Goal: Transaction & Acquisition: Purchase product/service

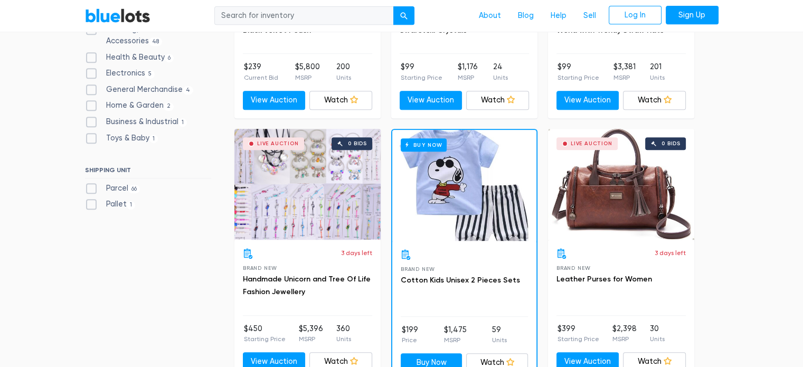
scroll to position [489, 0]
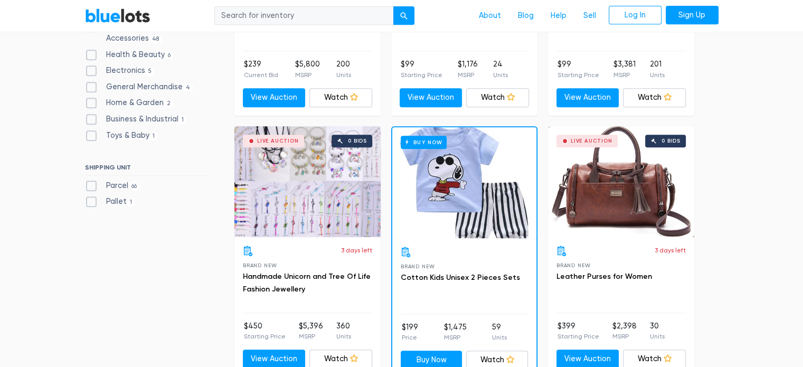
click at [617, 187] on div "Live Auction 0 bids" at bounding box center [621, 181] width 146 height 111
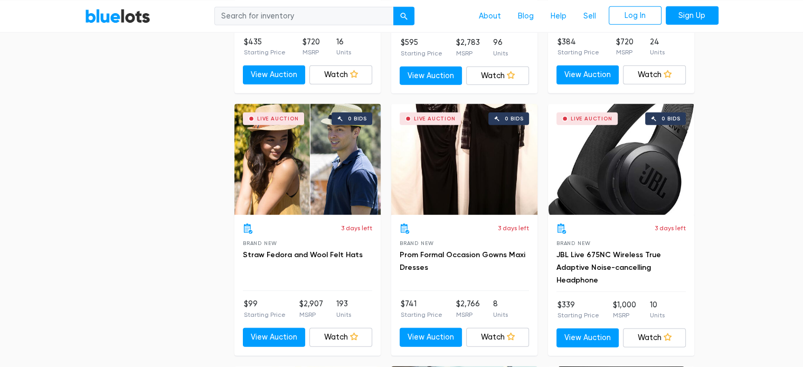
scroll to position [3136, 0]
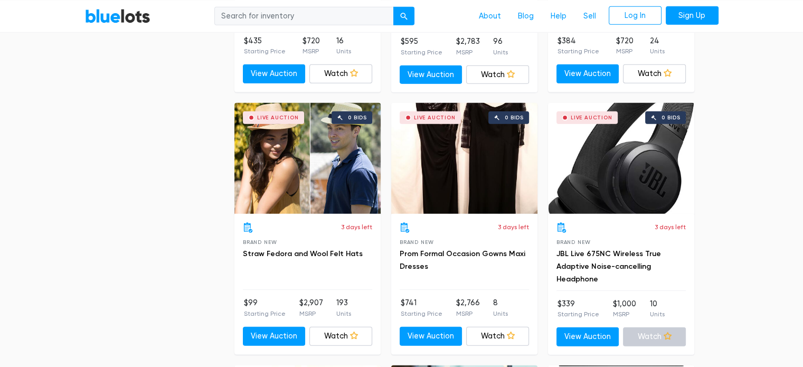
click at [657, 329] on link "Watch" at bounding box center [654, 336] width 63 height 19
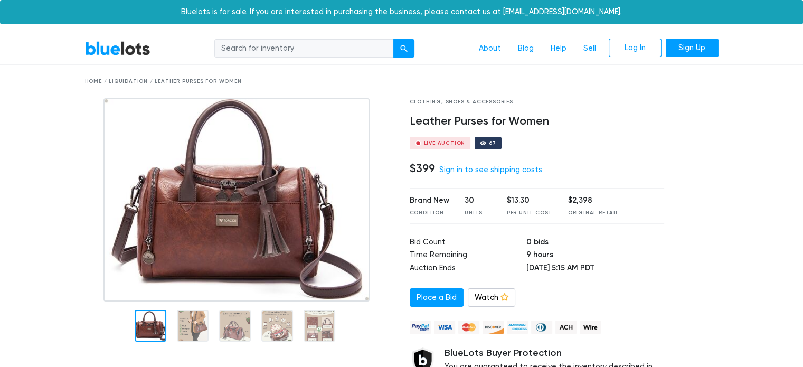
scroll to position [53, 0]
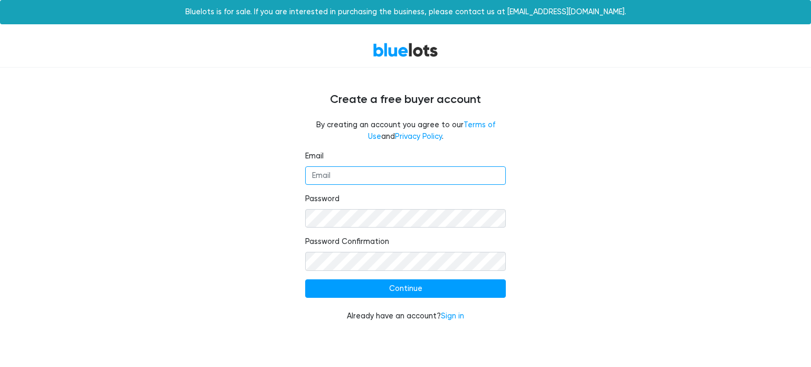
click at [405, 170] on input "Email" at bounding box center [405, 175] width 201 height 19
type input "vincepollitto@gmail.com"
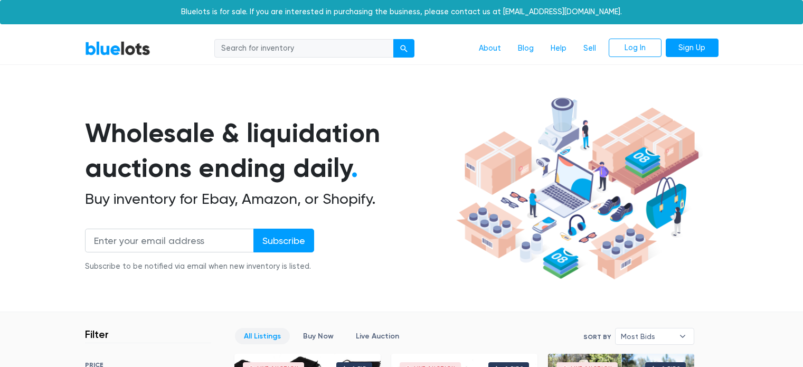
scroll to position [3136, 0]
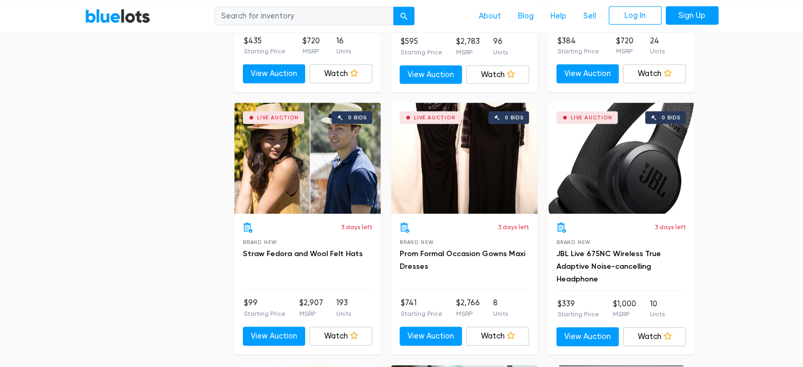
click at [675, 327] on link "Watch" at bounding box center [654, 336] width 63 height 19
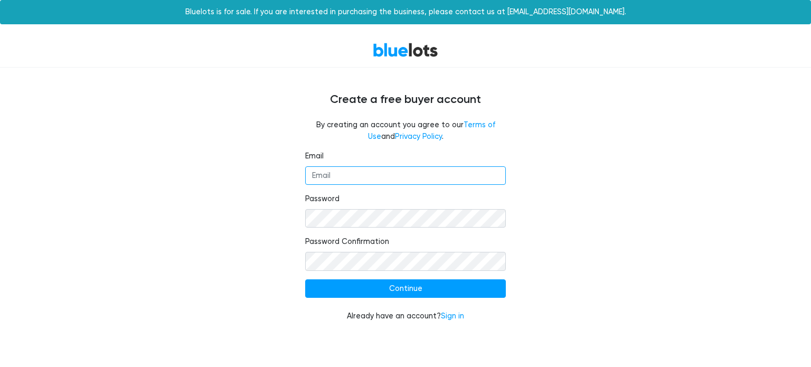
click at [393, 175] on input "Email" at bounding box center [405, 175] width 201 height 19
type input "vincepollitto@gmail.com"
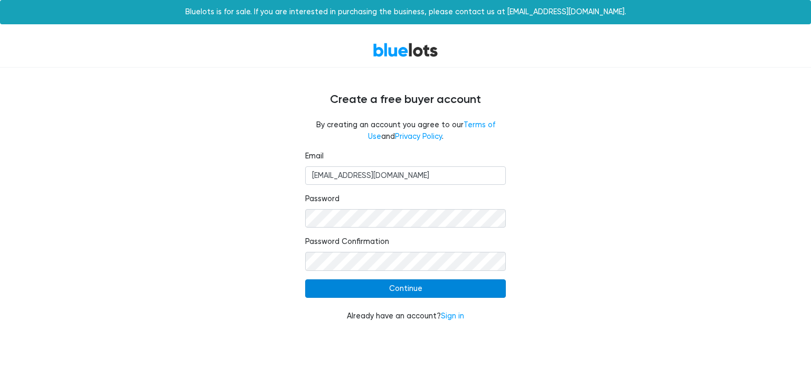
click at [385, 293] on input "Continue" at bounding box center [405, 288] width 201 height 19
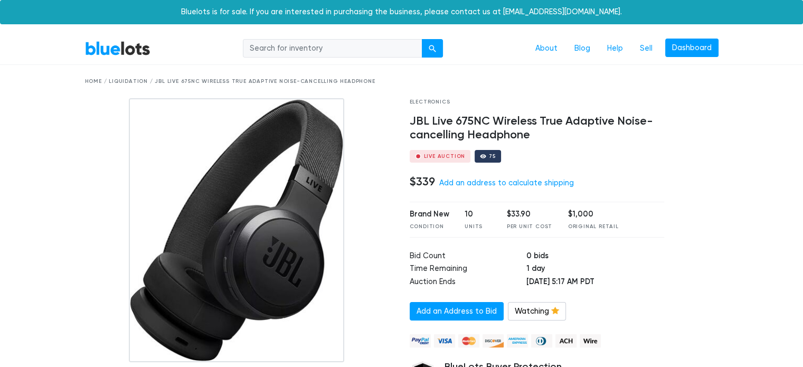
click at [110, 42] on link "BlueLots" at bounding box center [117, 48] width 65 height 15
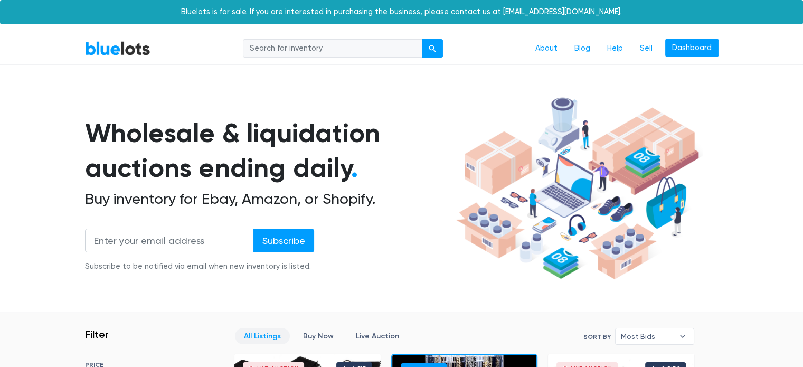
scroll to position [201, 0]
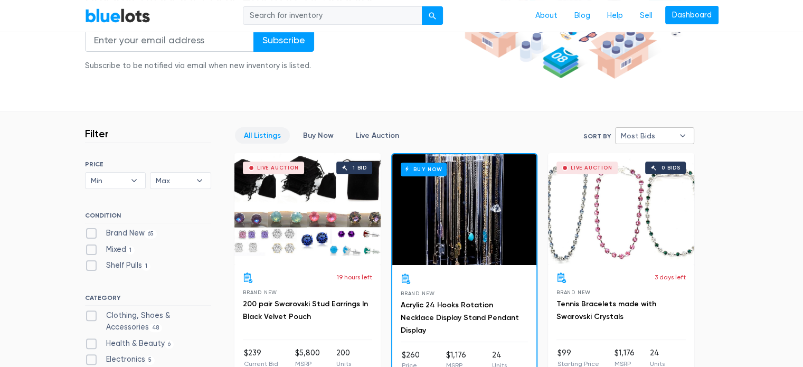
click at [655, 135] on span "Most Bids" at bounding box center [647, 136] width 53 height 16
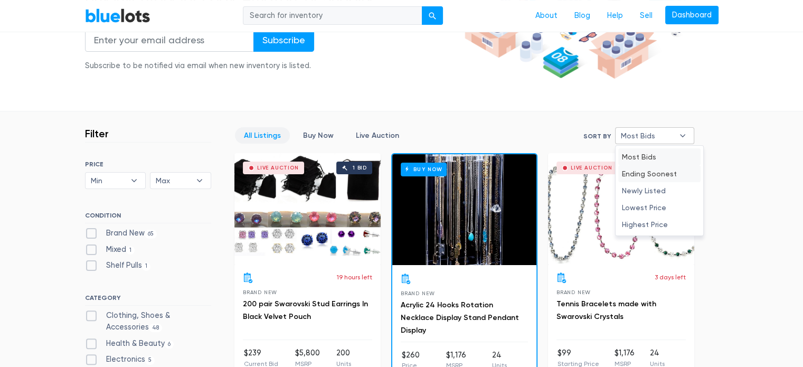
click at [654, 173] on li "Ending Soonest" at bounding box center [659, 173] width 82 height 17
select select "ending_soonest"
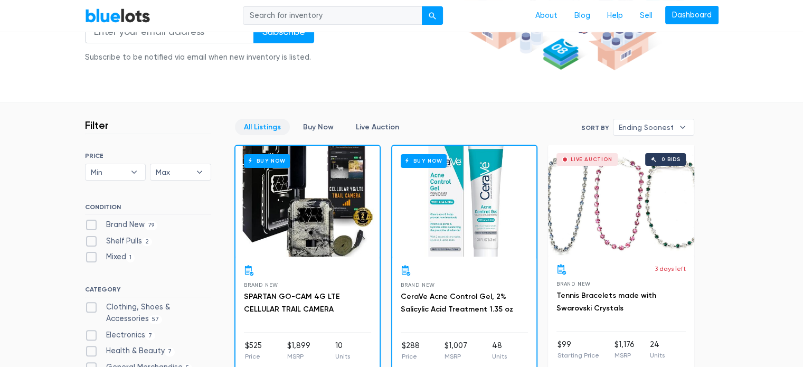
scroll to position [209, 0]
click at [663, 123] on span "Ending Soonest" at bounding box center [646, 128] width 55 height 16
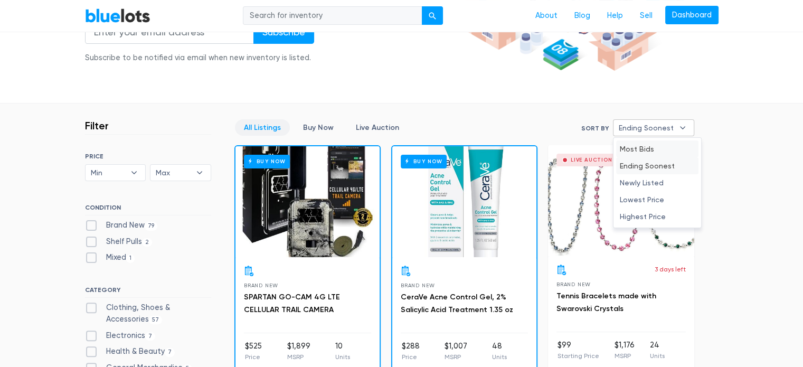
click at [649, 152] on li "Most Bids" at bounding box center [657, 148] width 82 height 17
select select "most_bids"
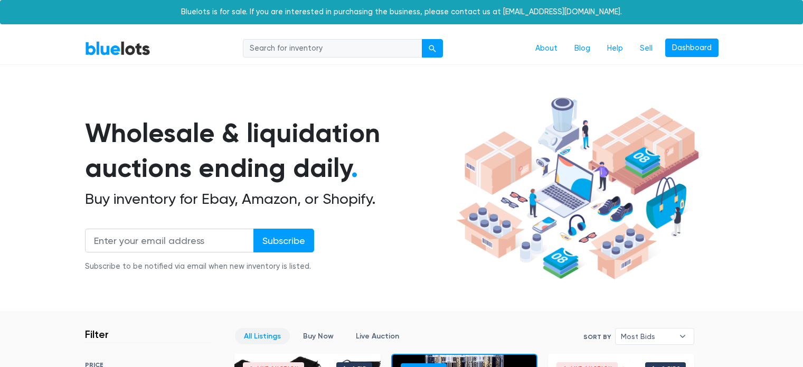
scroll to position [284, 0]
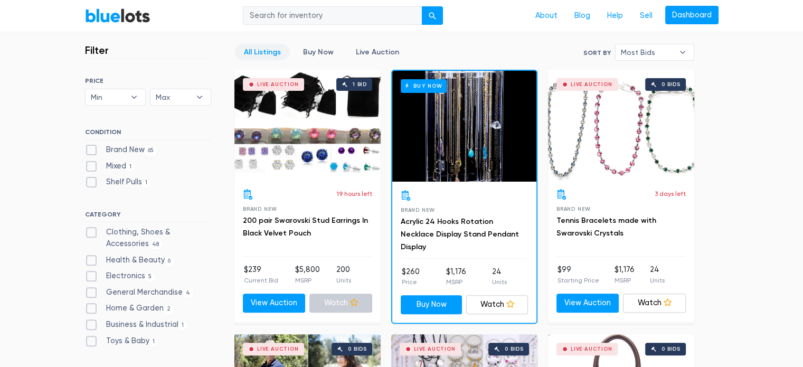
click at [347, 297] on link "Watch" at bounding box center [340, 303] width 63 height 19
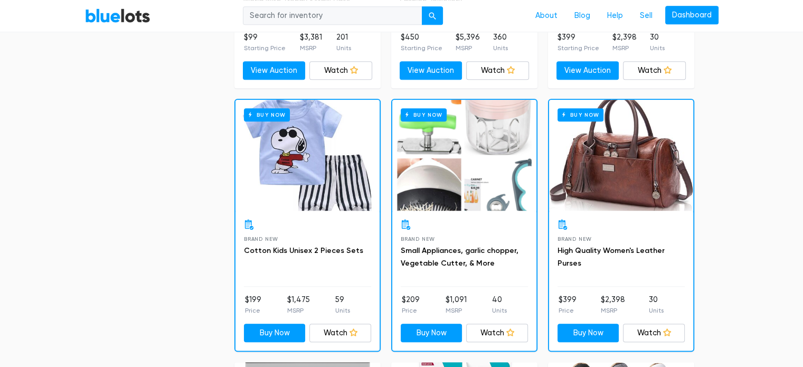
scroll to position [781, 0]
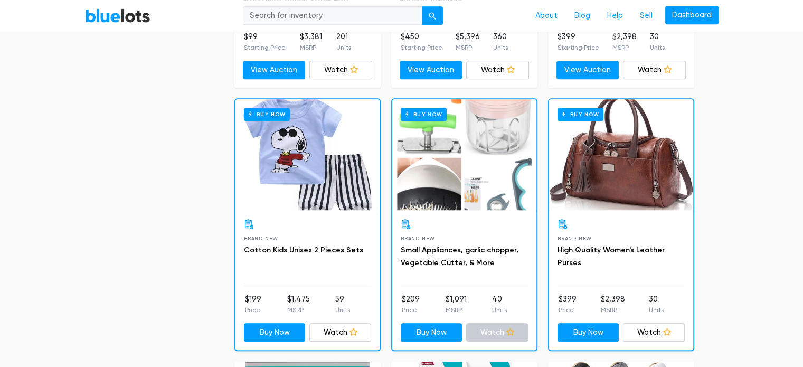
click at [508, 328] on icon at bounding box center [510, 332] width 8 height 8
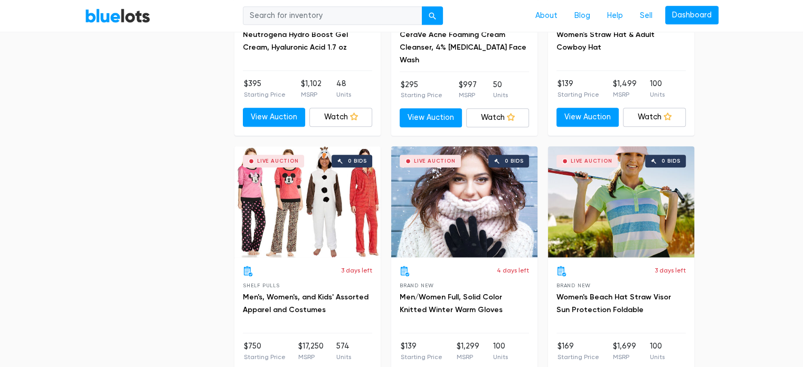
scroll to position [1525, 0]
